Goal: Navigation & Orientation: Go to known website

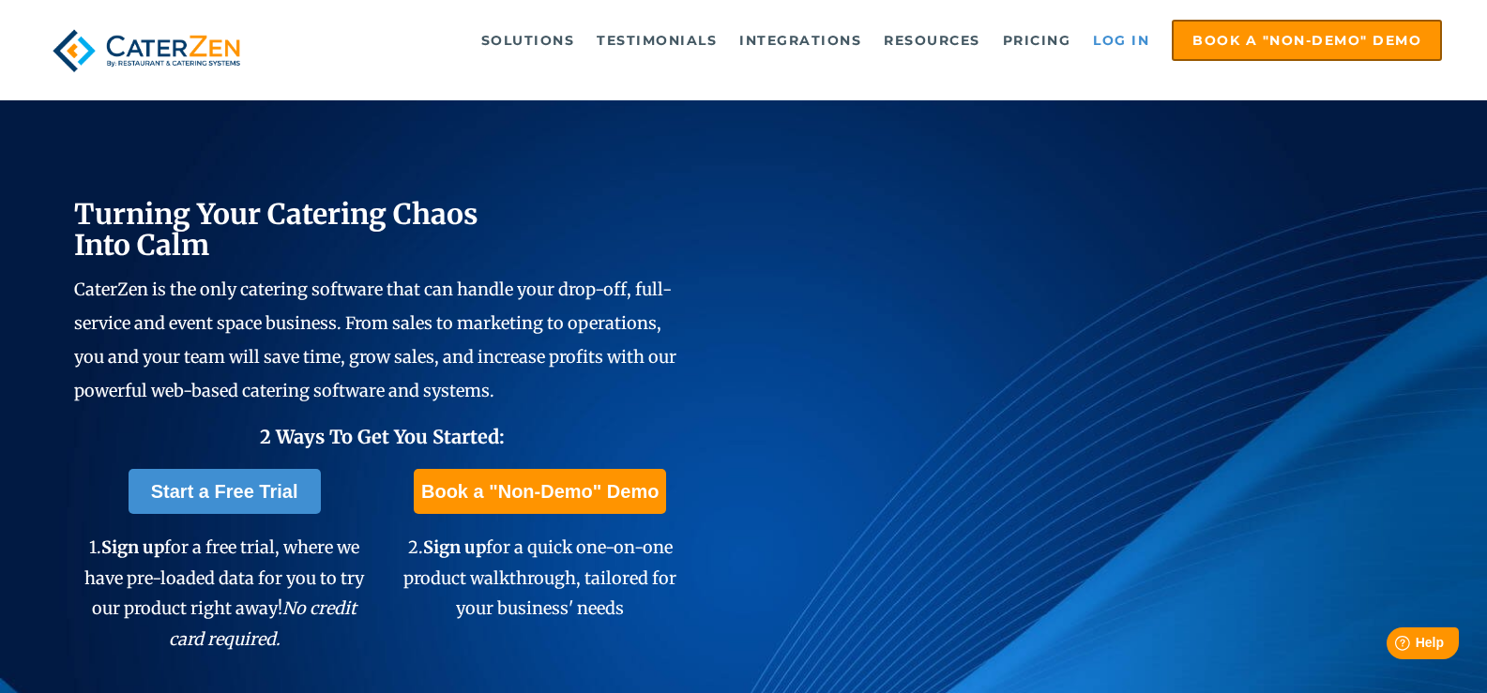
click at [1125, 54] on link "Log in" at bounding box center [1120, 41] width 75 height 38
click at [1122, 64] on div "Solutions Catering CRM Catering Sales Catering Management Catering Marketing Ca…" at bounding box center [743, 51] width 1397 height 62
click at [1130, 28] on link "Log in" at bounding box center [1120, 41] width 75 height 38
click at [1103, 41] on link "Log in" at bounding box center [1120, 41] width 75 height 38
